Goal: Task Accomplishment & Management: Use online tool/utility

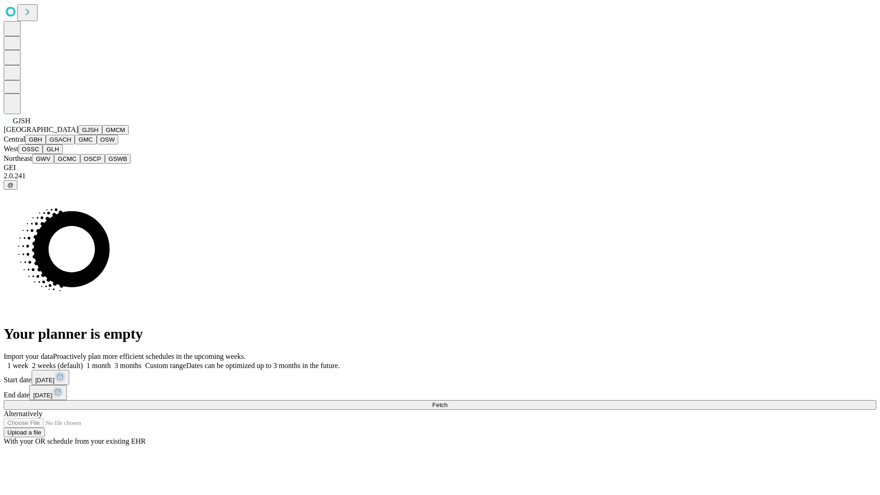
click at [78, 135] on button "GJSH" at bounding box center [90, 130] width 24 height 10
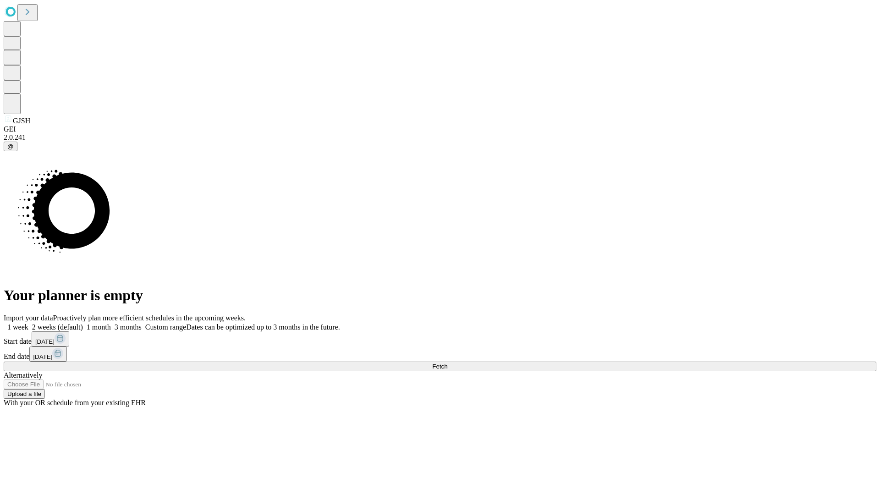
click at [28, 323] on label "1 week" at bounding box center [16, 327] width 25 height 8
click at [447, 363] on span "Fetch" at bounding box center [439, 366] width 15 height 7
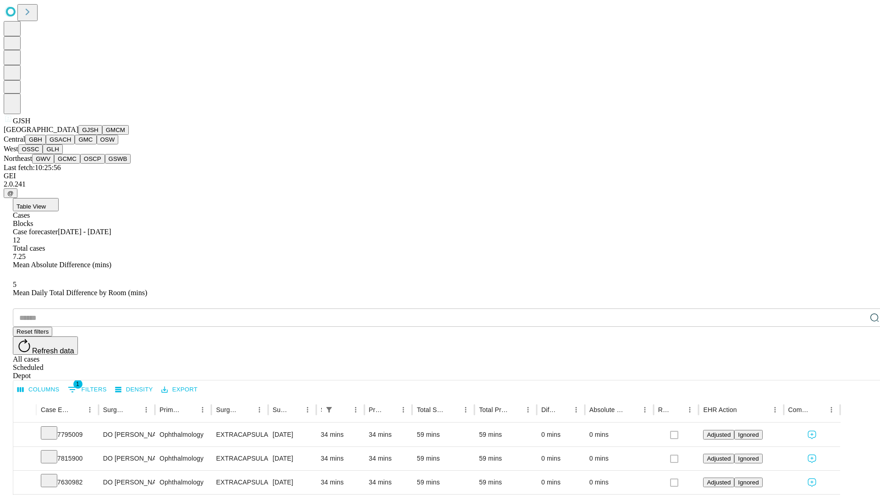
click at [102, 135] on button "GMCM" at bounding box center [115, 130] width 27 height 10
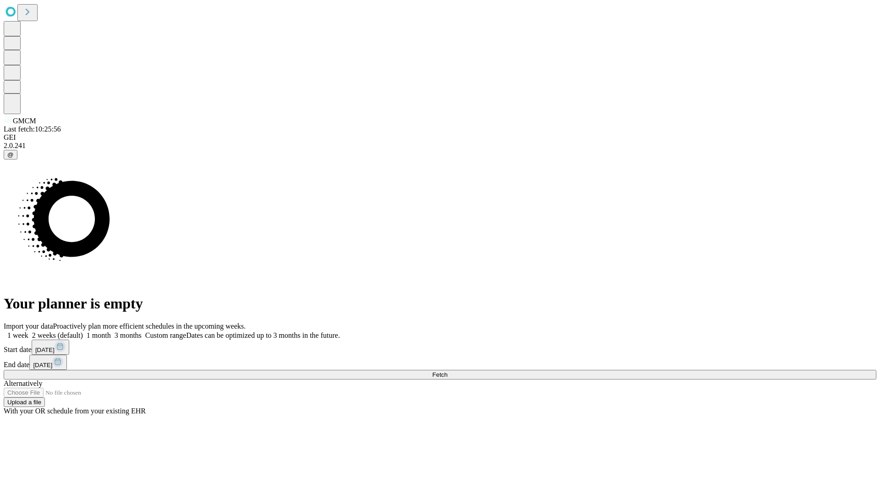
click at [447, 371] on span "Fetch" at bounding box center [439, 374] width 15 height 7
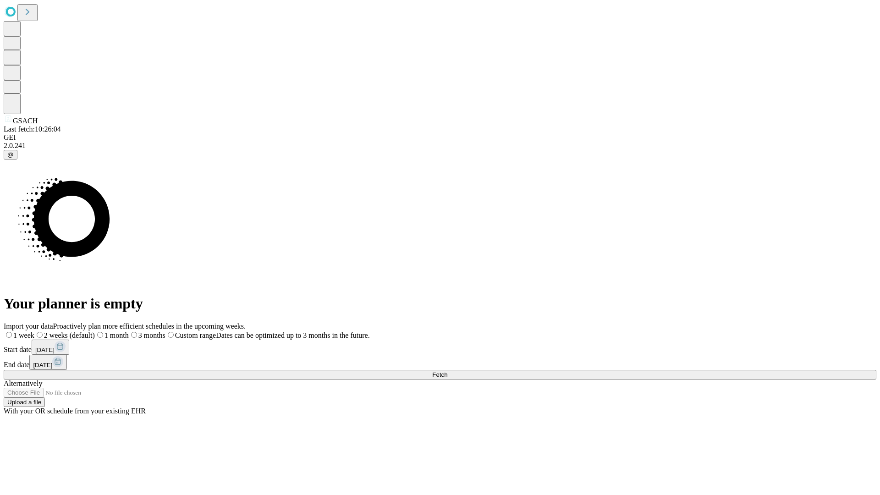
click at [34, 331] on label "1 week" at bounding box center [19, 335] width 31 height 8
click at [447, 371] on span "Fetch" at bounding box center [439, 374] width 15 height 7
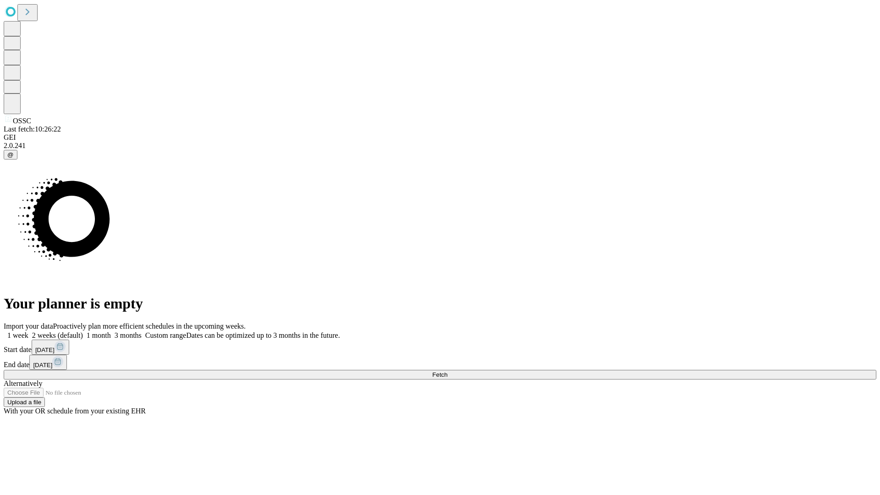
click at [28, 331] on label "1 week" at bounding box center [16, 335] width 25 height 8
click at [447, 371] on span "Fetch" at bounding box center [439, 374] width 15 height 7
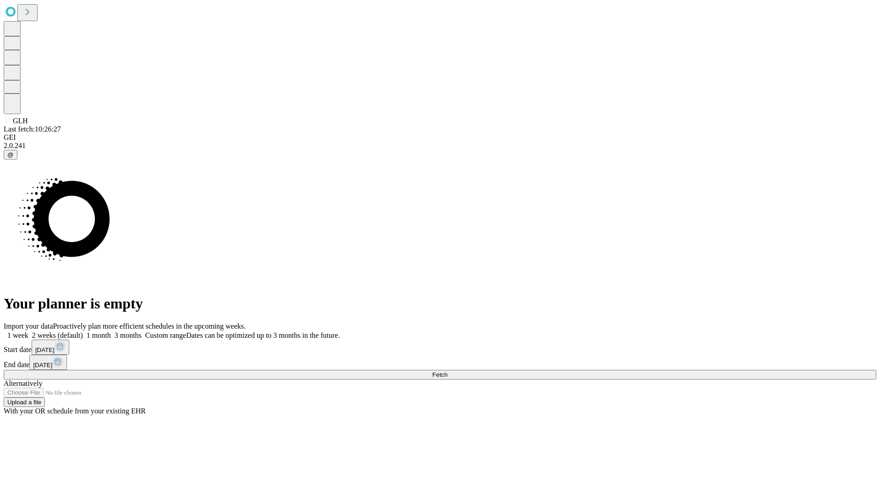
click at [28, 331] on label "1 week" at bounding box center [16, 335] width 25 height 8
click at [447, 371] on span "Fetch" at bounding box center [439, 374] width 15 height 7
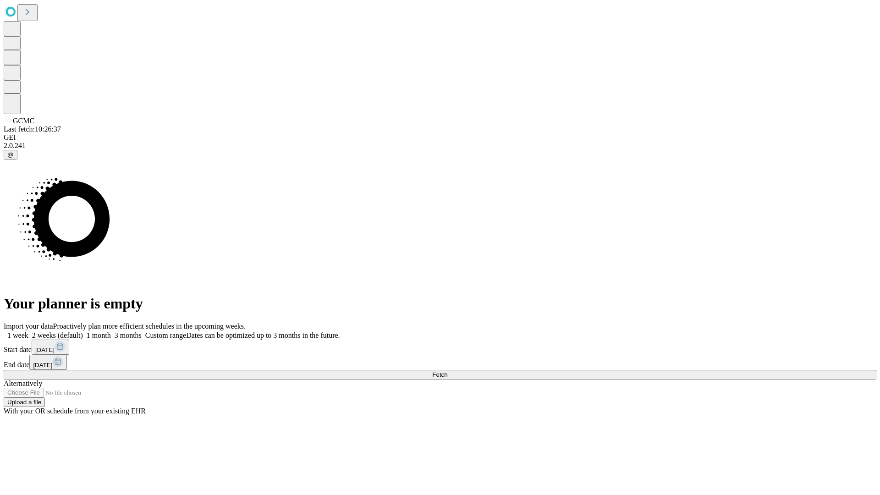
click at [447, 371] on span "Fetch" at bounding box center [439, 374] width 15 height 7
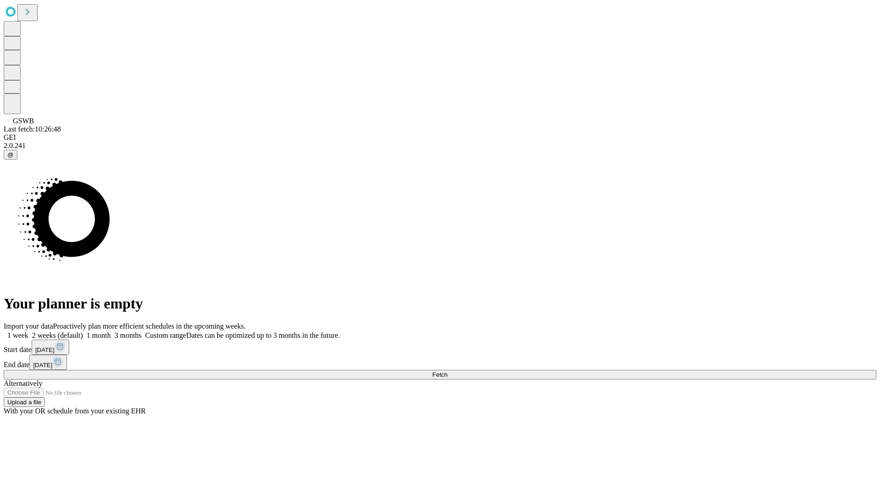
click at [447, 371] on span "Fetch" at bounding box center [439, 374] width 15 height 7
